Goal: Find specific page/section: Find specific page/section

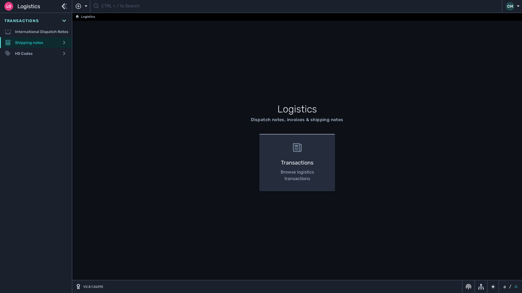
click at [48, 39] on div "Shipping notes" at bounding box center [36, 42] width 72 height 11
click at [40, 54] on link "Shipping notes list" at bounding box center [36, 53] width 72 height 11
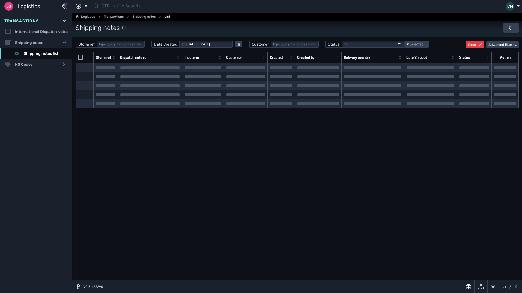
select select "20"
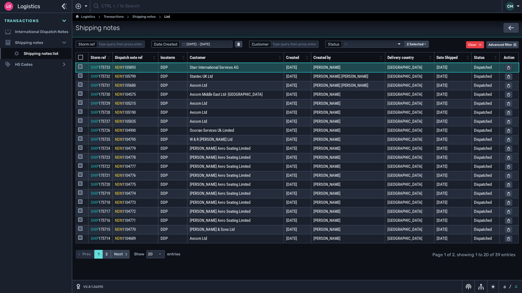
click at [219, 69] on span "Starr International Services AG" at bounding box center [214, 67] width 49 height 5
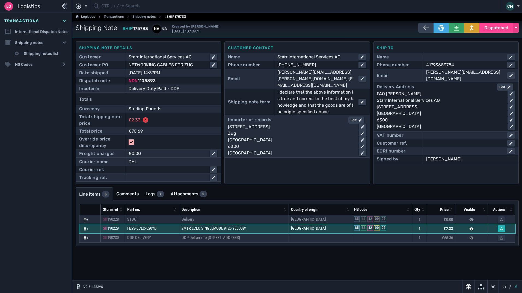
click at [238, 229] on span "2MTR LCLC SINGLEMODE 9125 YELLOW" at bounding box center [214, 228] width 64 height 5
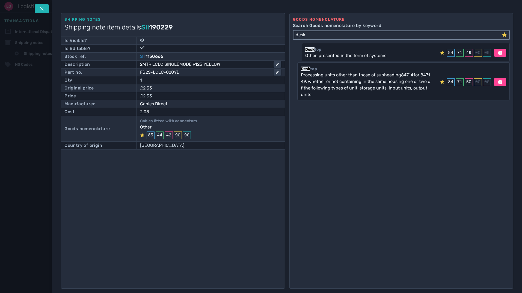
click at [386, 35] on input "desk" at bounding box center [398, 35] width 208 height 9
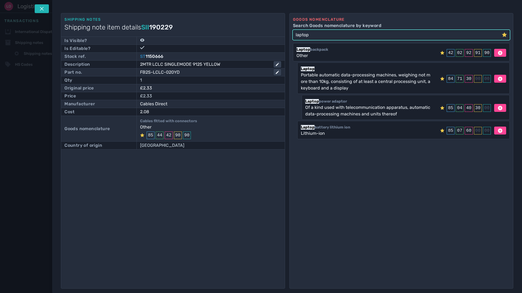
type input "laptop"
